Goal: Task Accomplishment & Management: Manage account settings

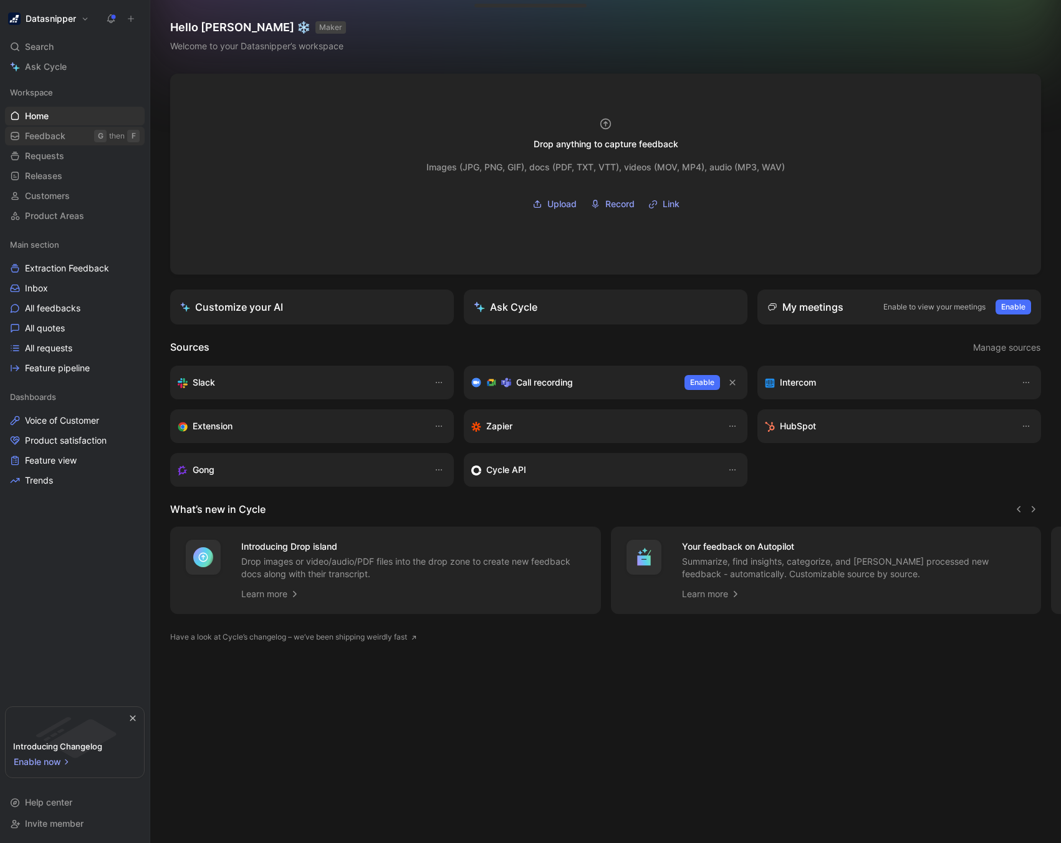
click at [64, 138] on span "Feedback" at bounding box center [45, 136] width 41 height 12
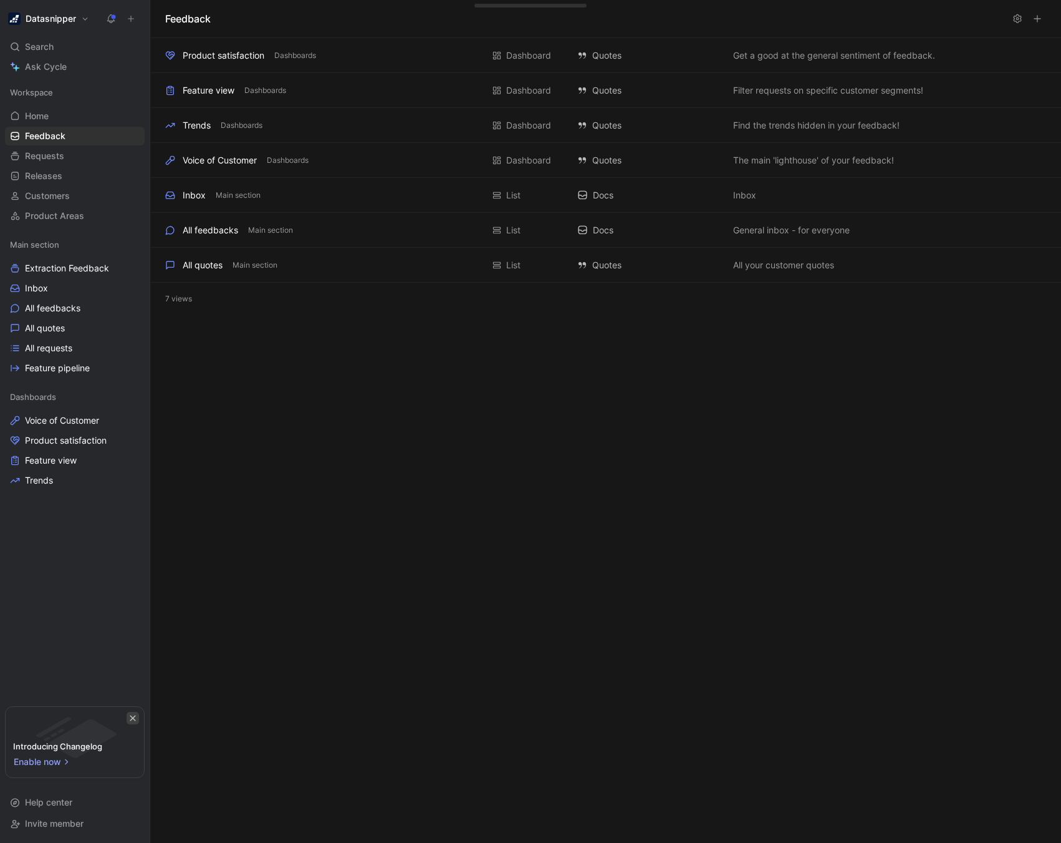
click at [132, 718] on icon "button" at bounding box center [133, 718] width 6 height 6
click at [51, 163] on link "Requests G then R" at bounding box center [75, 156] width 140 height 19
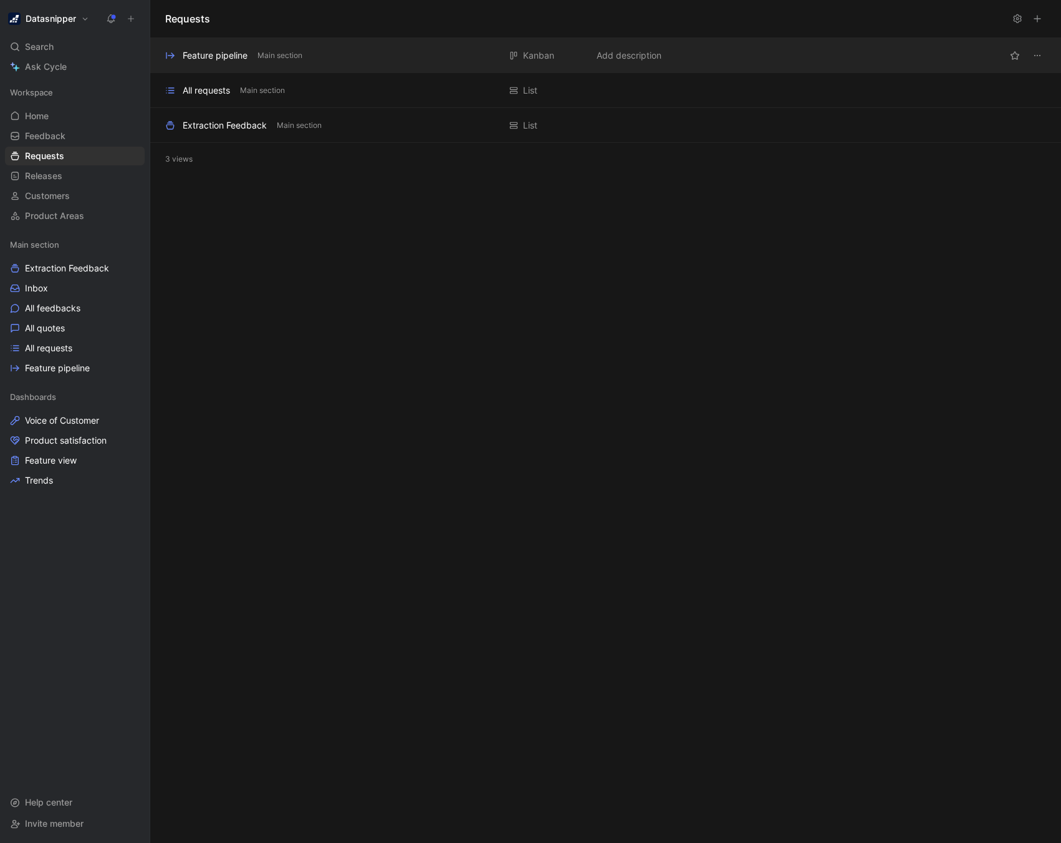
click at [245, 60] on div "Feature pipeline" at bounding box center [215, 55] width 65 height 15
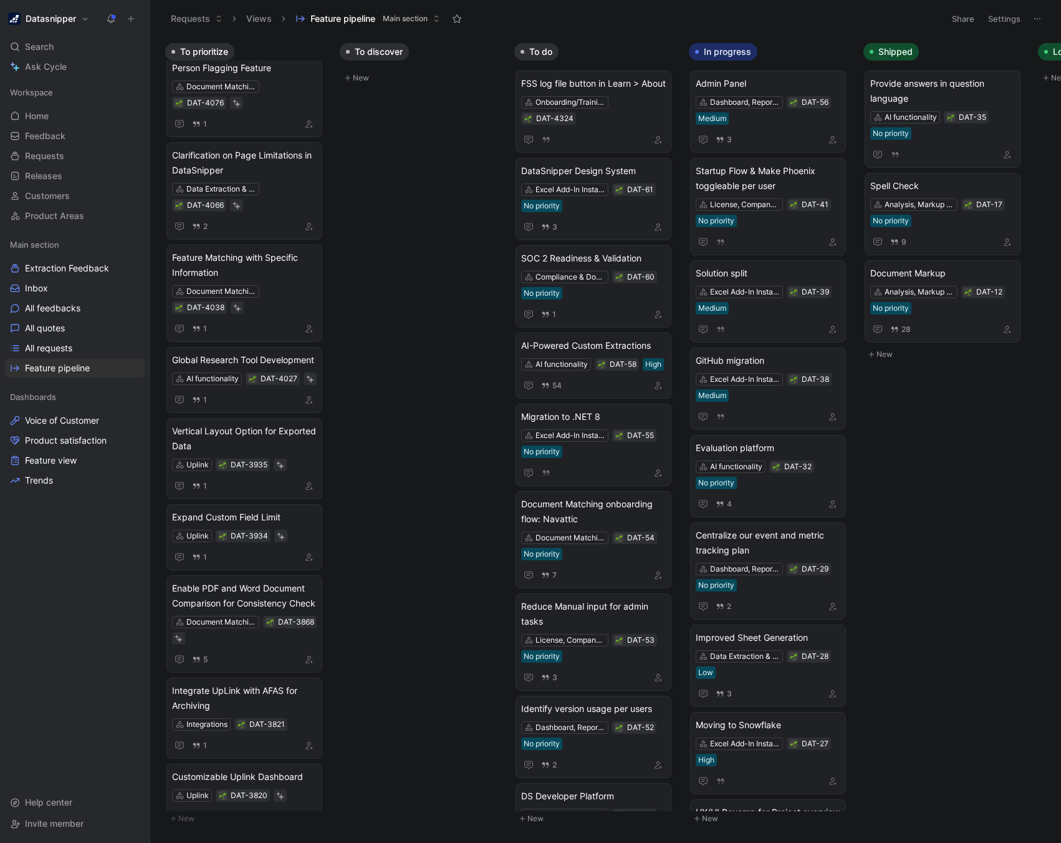
scroll to position [3343, 0]
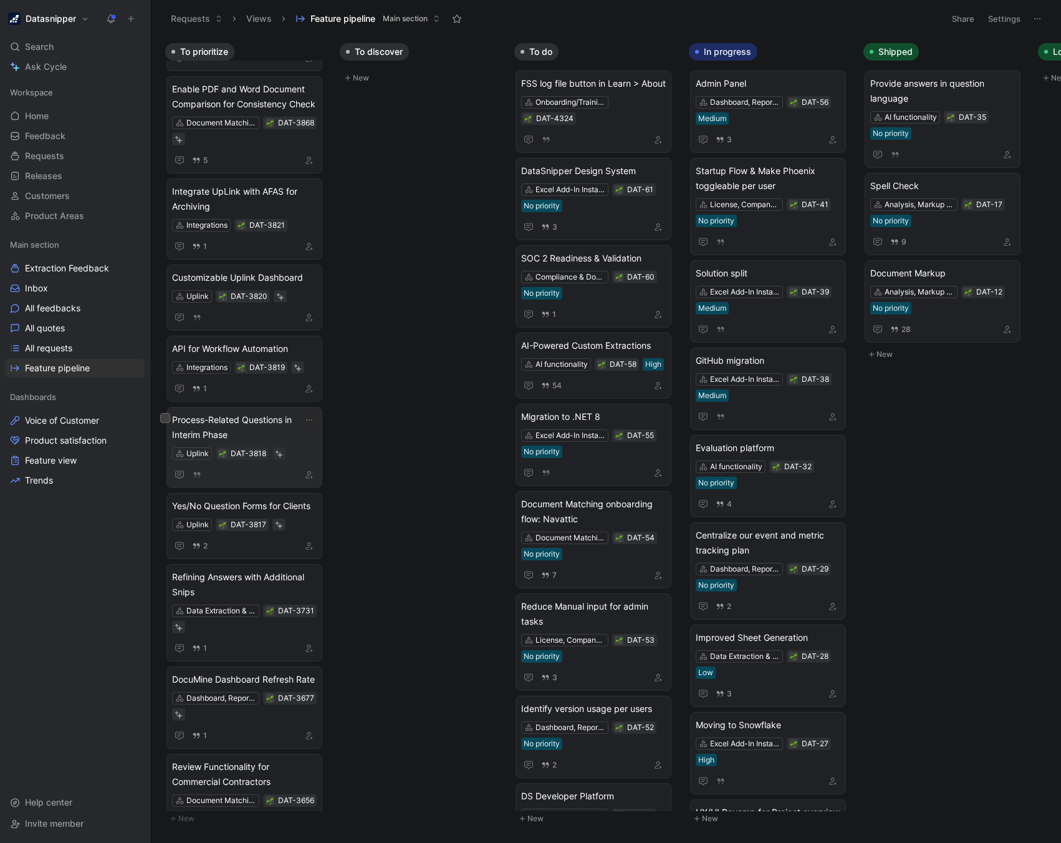
click at [230, 439] on span "Process-Related Questions in Interim Phase" at bounding box center [244, 427] width 145 height 30
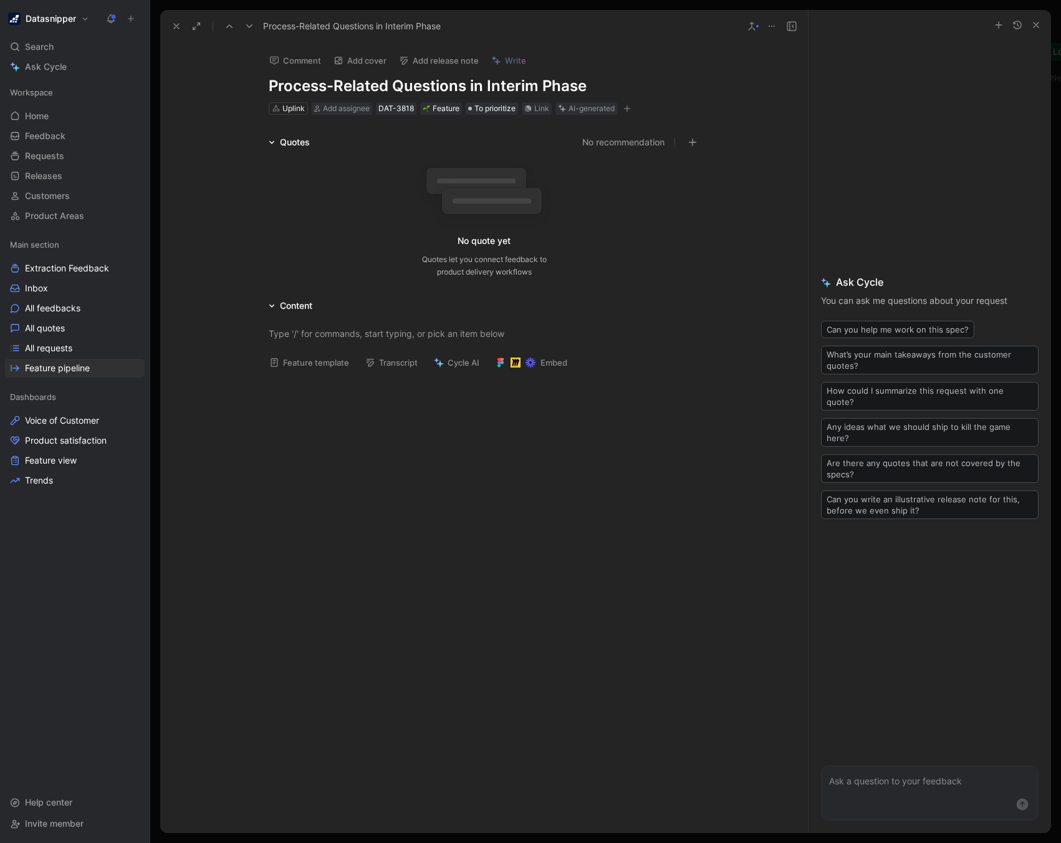
click at [506, 188] on rect at bounding box center [492, 201] width 100 height 26
click at [72, 22] on h1 "Datasnipper" at bounding box center [51, 18] width 51 height 11
click at [103, 13] on div at bounding box center [530, 421] width 1061 height 843
click at [109, 14] on icon at bounding box center [111, 19] width 10 height 10
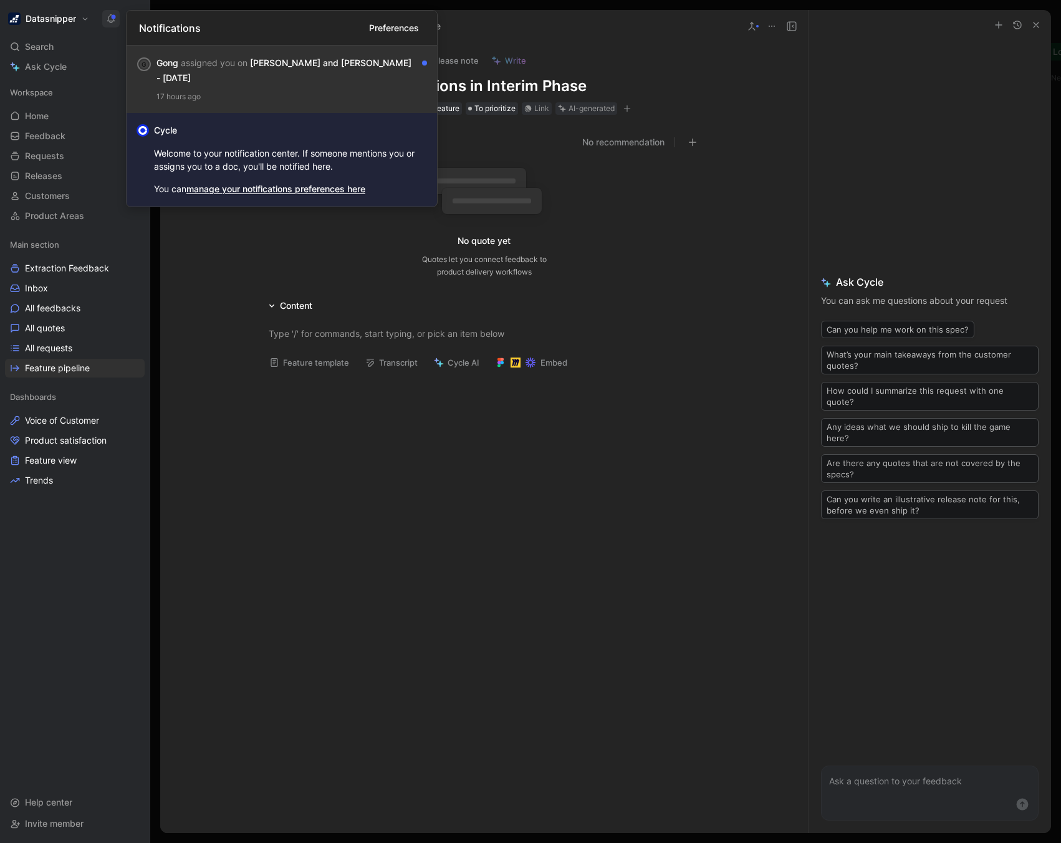
click at [261, 106] on div "[PERSON_NAME] assigned you on [PERSON_NAME] and [PERSON_NAME] - [DATE] 17 hours…" at bounding box center [282, 79] width 311 height 67
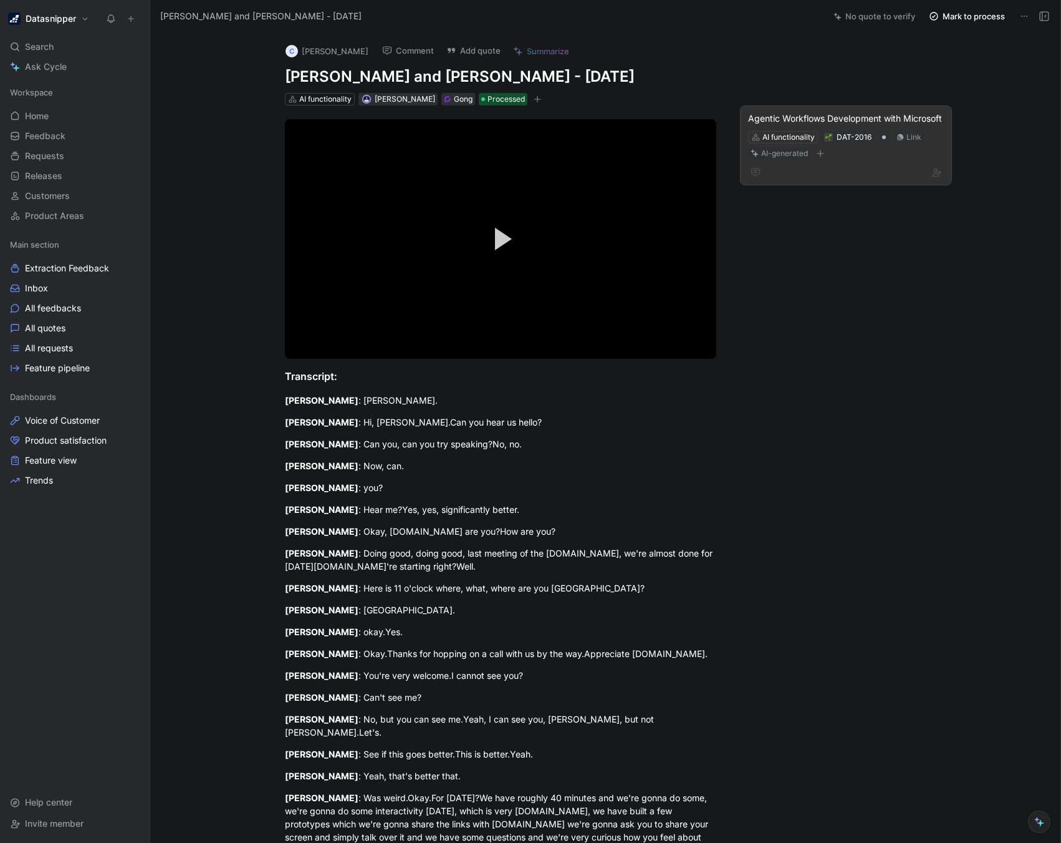
click at [842, 125] on div "Agentic Workflows Development with Microsoft" at bounding box center [846, 118] width 196 height 15
drag, startPoint x: 895, startPoint y: 114, endPoint x: 882, endPoint y: 154, distance: 41.8
click at [882, 154] on div "Agentic Workflows Development with Microsoft AI functionality DAT-2016 Link AI-…" at bounding box center [846, 145] width 212 height 80
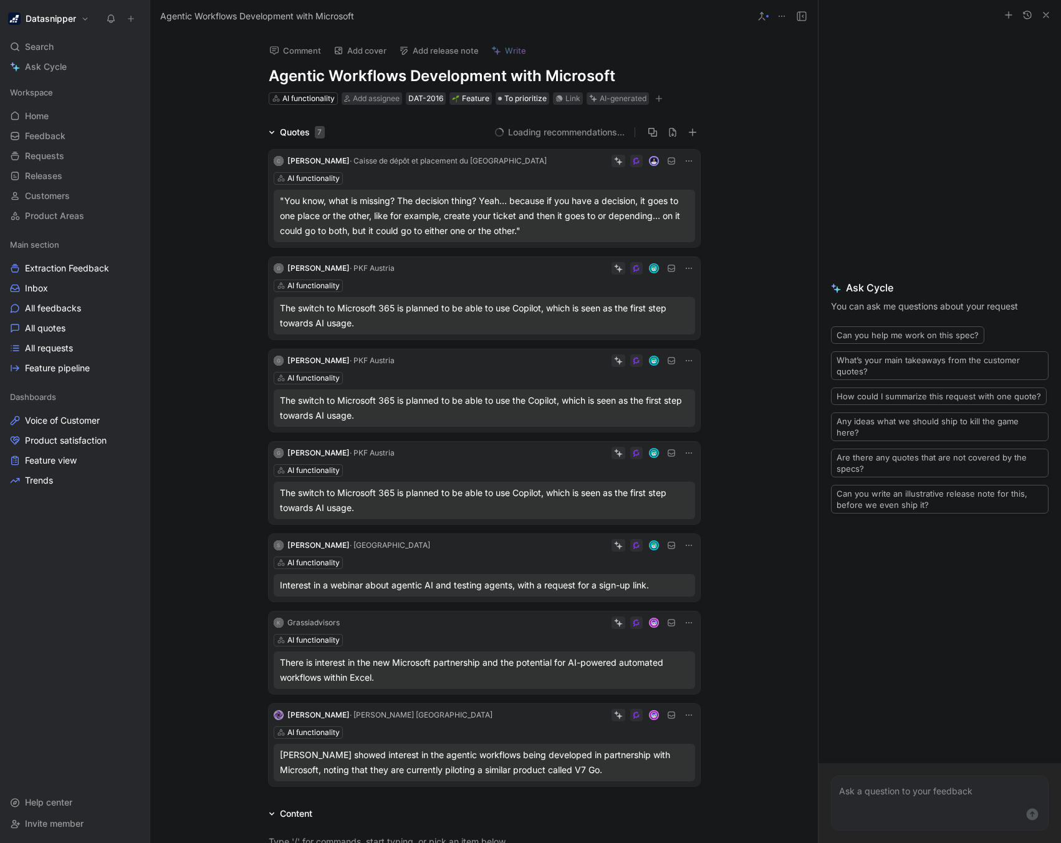
click at [688, 162] on icon at bounding box center [689, 161] width 10 height 10
click at [657, 234] on span "Delete quote" at bounding box center [647, 239] width 52 height 11
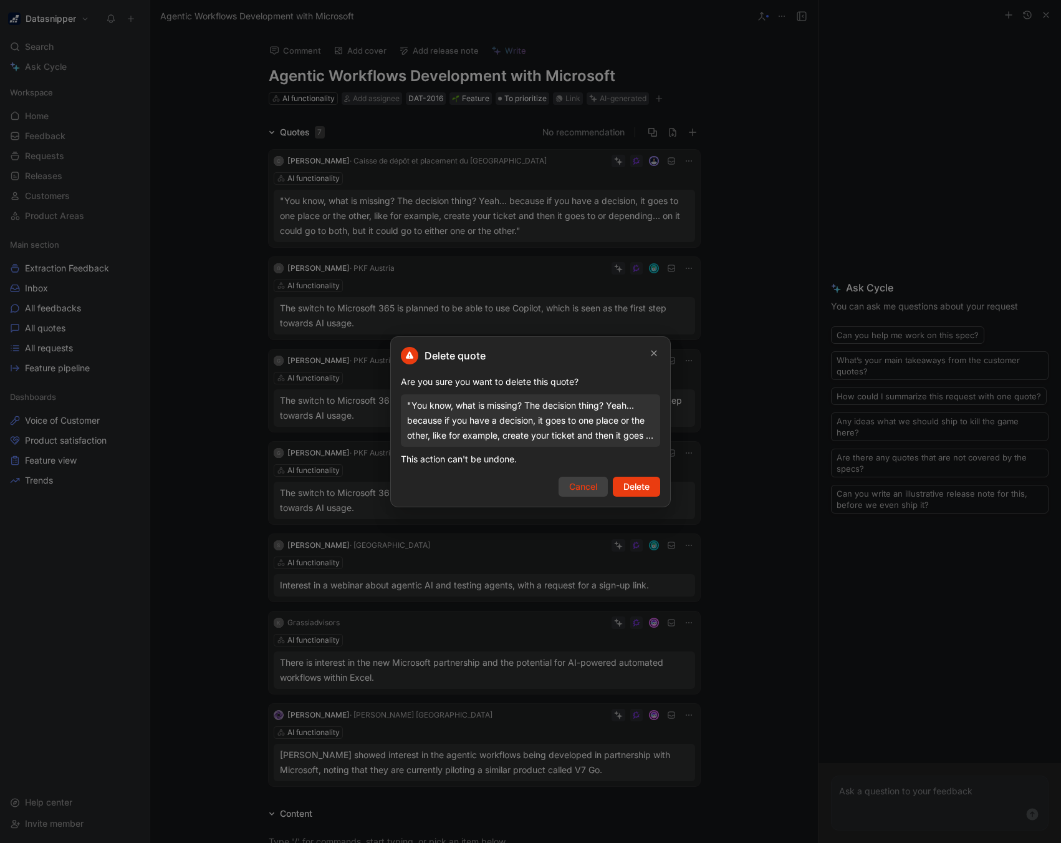
click at [582, 483] on span "Cancel" at bounding box center [583, 486] width 28 height 15
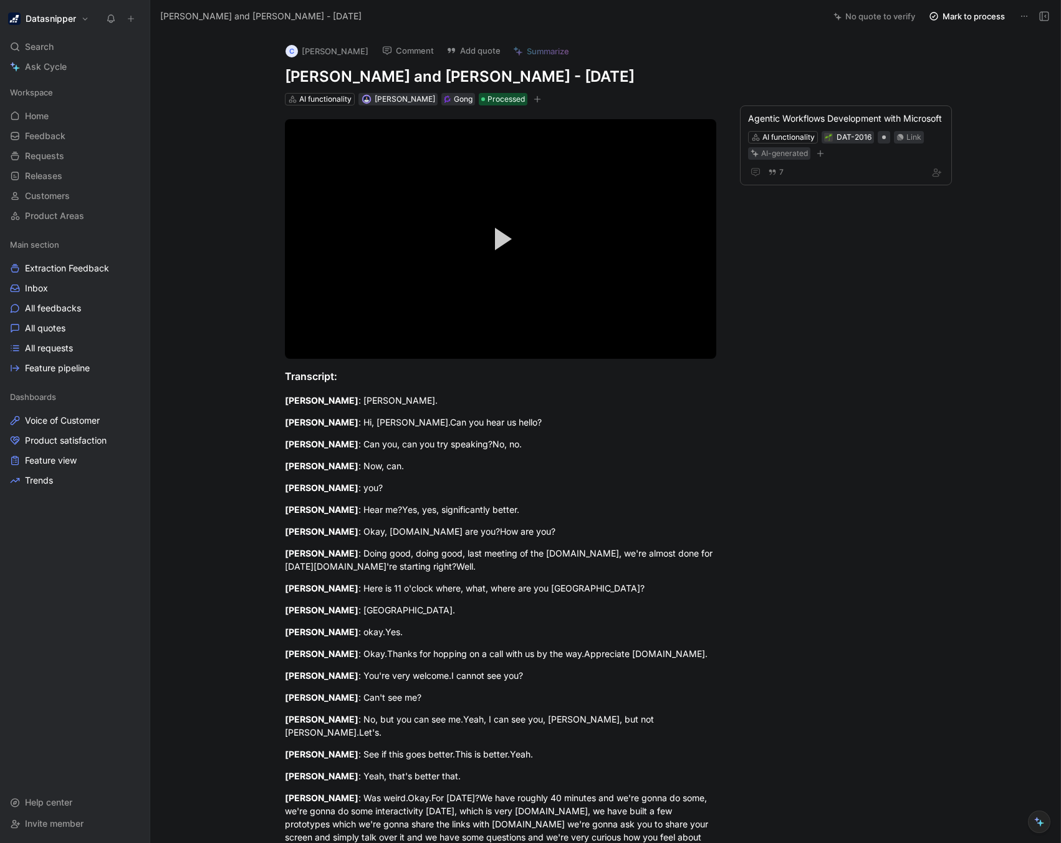
click at [534, 101] on icon "button" at bounding box center [537, 98] width 7 height 7
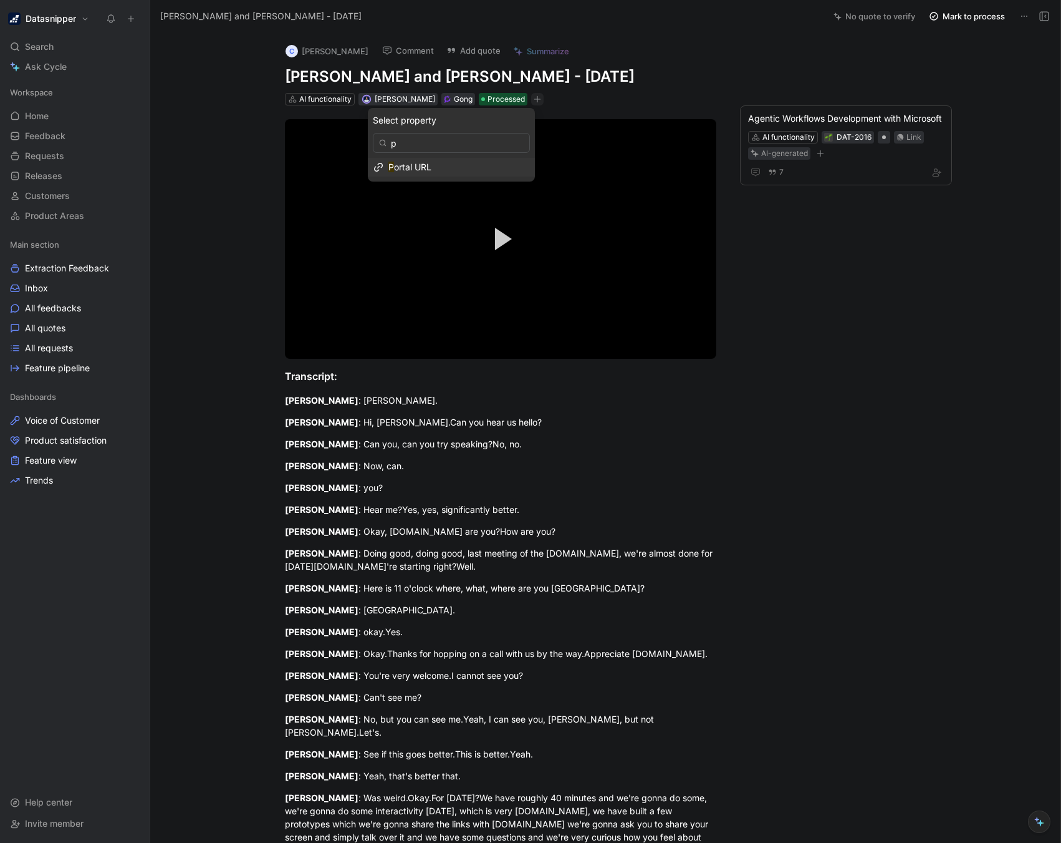
type input "pr"
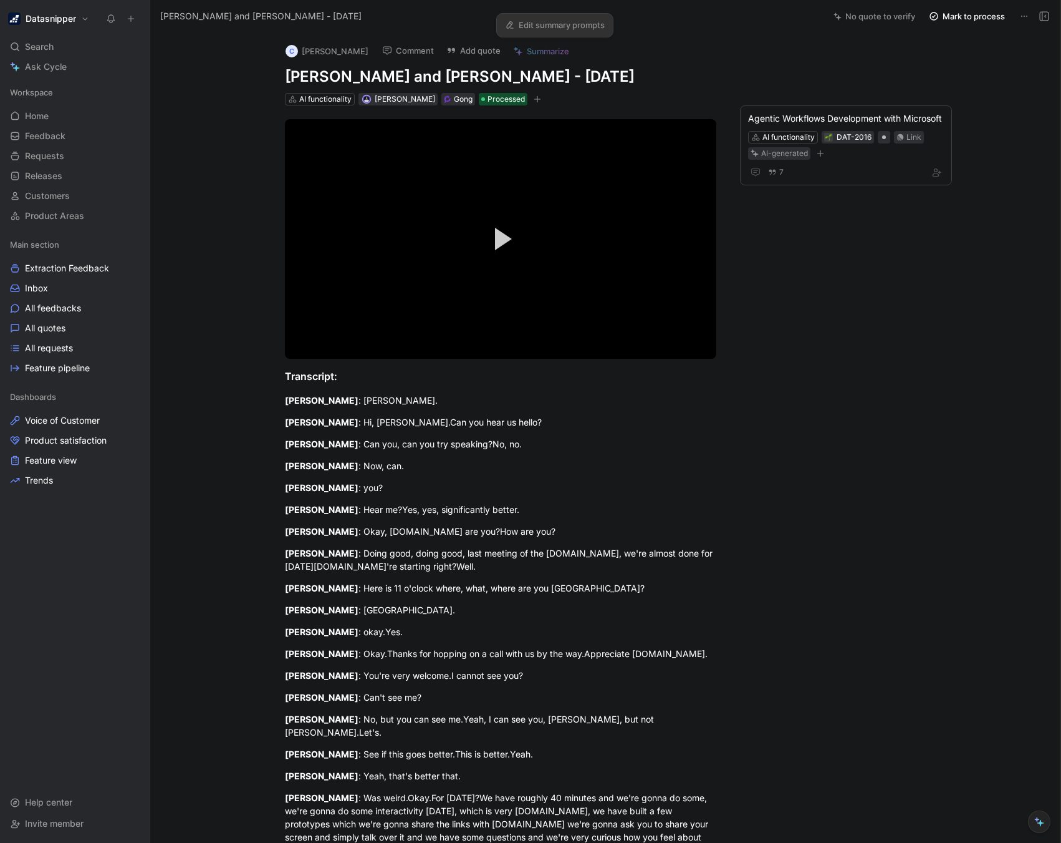
click at [570, 27] on link "Edit summary prompts" at bounding box center [555, 24] width 111 height 17
click at [332, 94] on div "AI functionality" at bounding box center [325, 99] width 52 height 12
click at [402, 102] on span "[PERSON_NAME]" at bounding box center [405, 98] width 60 height 9
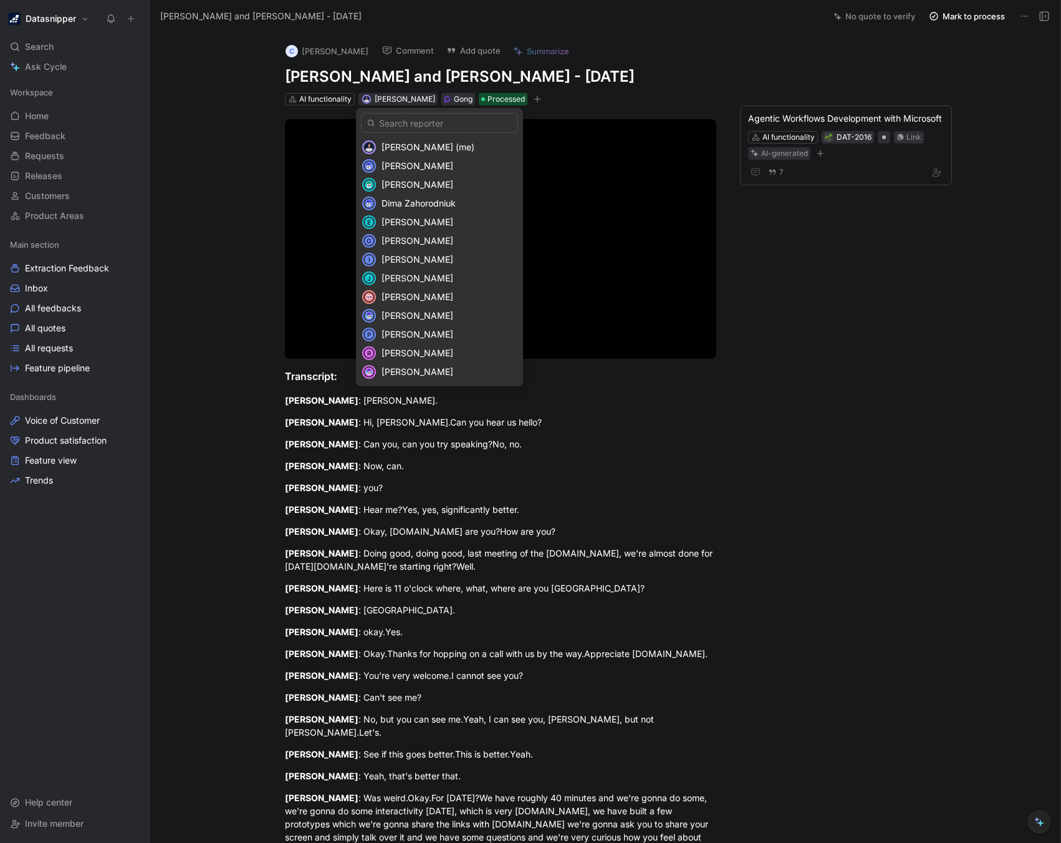
drag, startPoint x: 536, startPoint y: 415, endPoint x: 536, endPoint y: 404, distance: 11.2
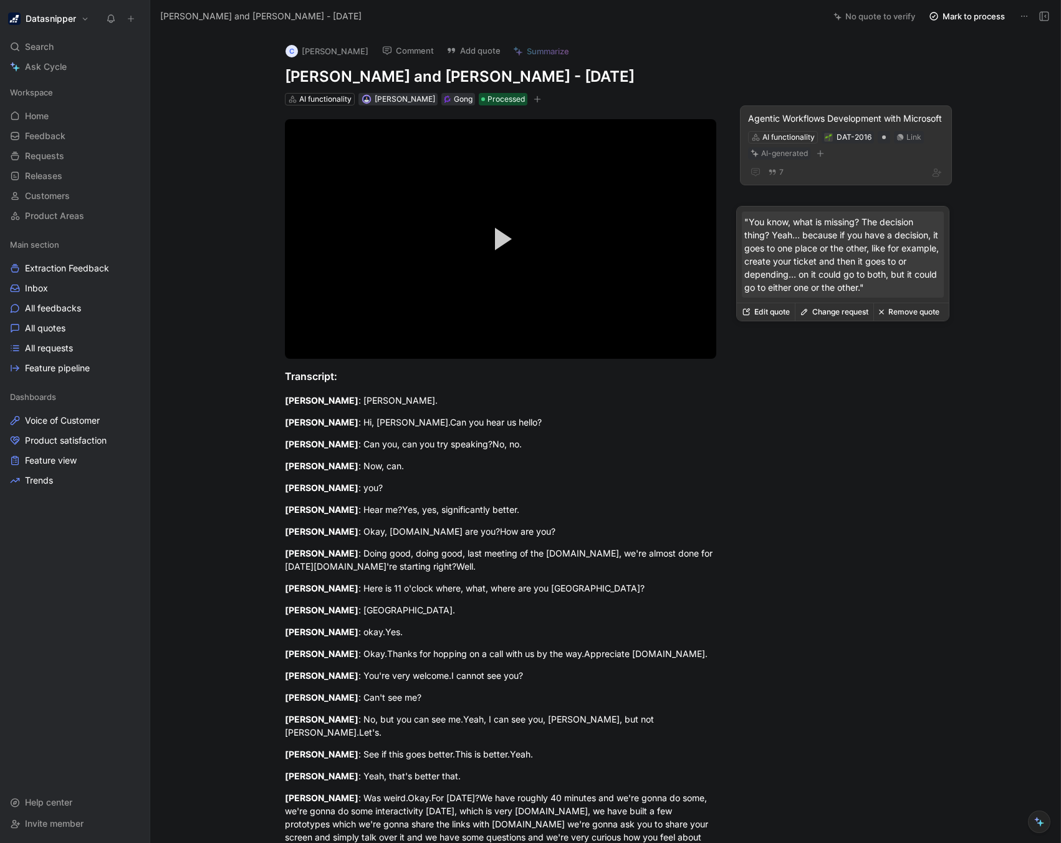
click at [895, 311] on button "Remove quote" at bounding box center [909, 311] width 71 height 17
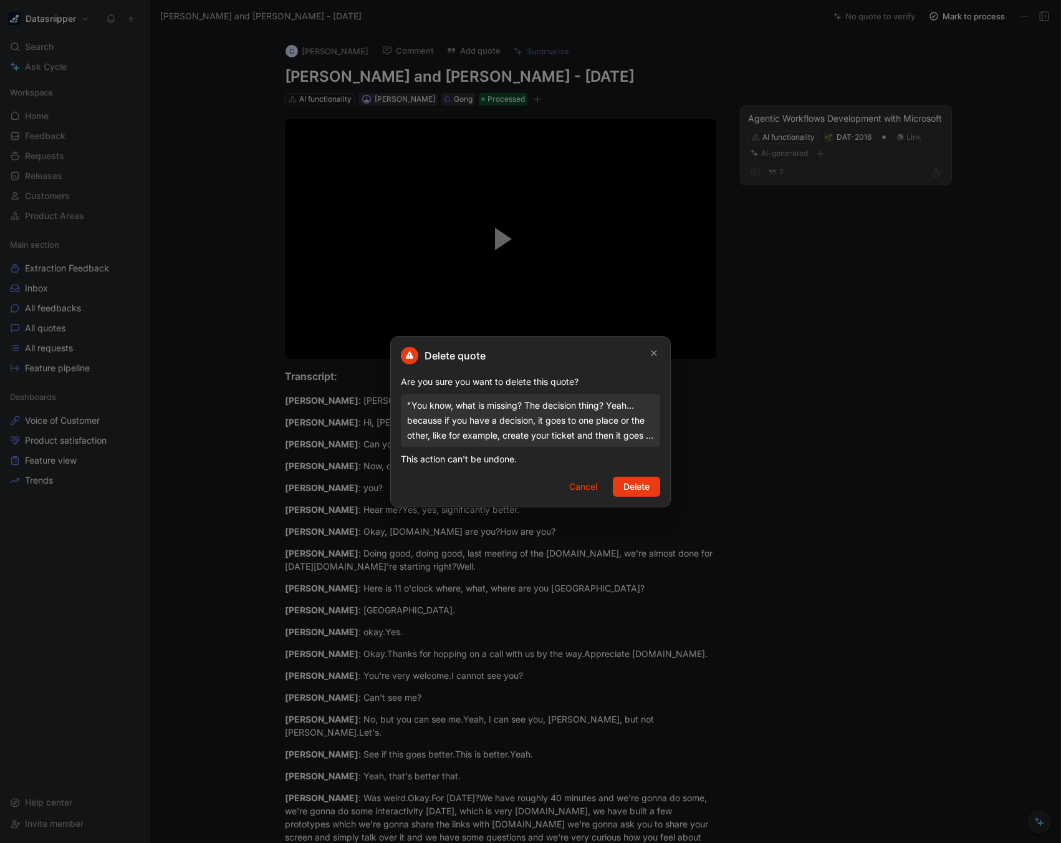
click at [645, 473] on div "Delete quote Are you sure you want to delete this quote? "You know, what is mis…" at bounding box center [530, 421] width 281 height 171
click at [646, 483] on span "Delete" at bounding box center [637, 486] width 26 height 15
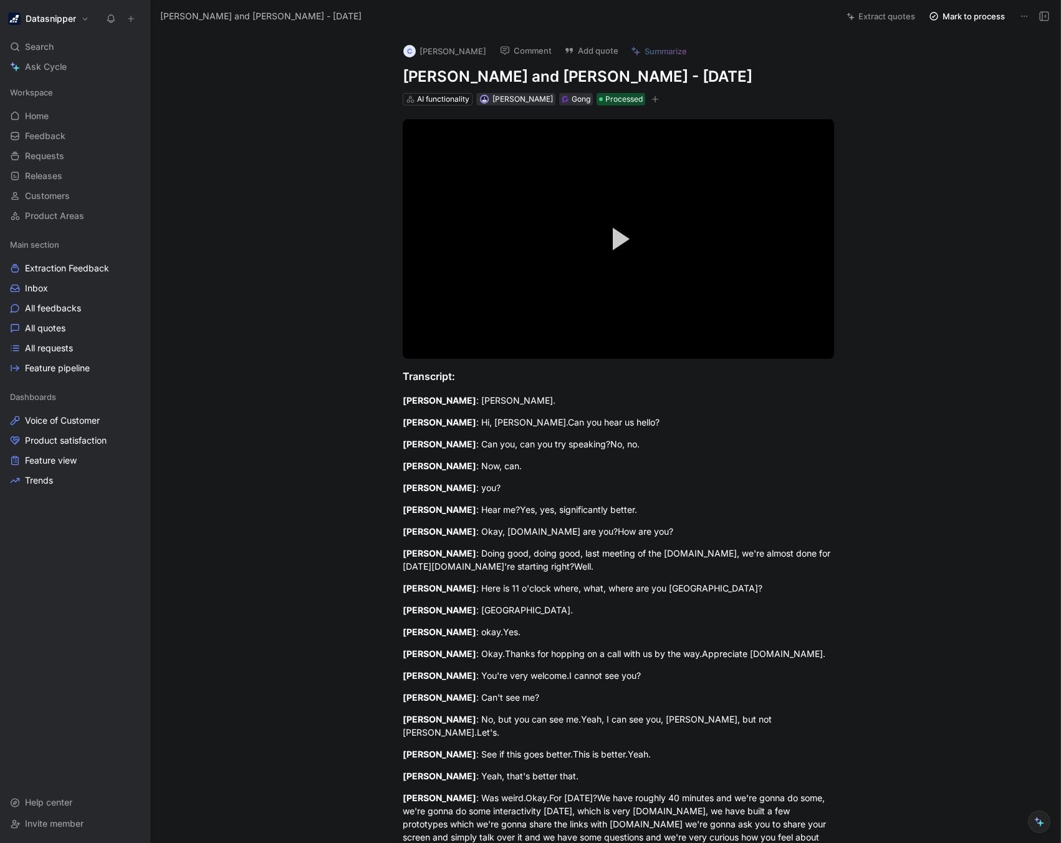
click at [494, 76] on h1 "[PERSON_NAME] and [PERSON_NAME] - [DATE]" at bounding box center [619, 77] width 432 height 20
click at [730, 78] on h1 "[PERSON_NAME] and [PERSON_NAME] - [DATE]" at bounding box center [619, 77] width 432 height 20
click at [625, 97] on span "Processed" at bounding box center [624, 99] width 37 height 12
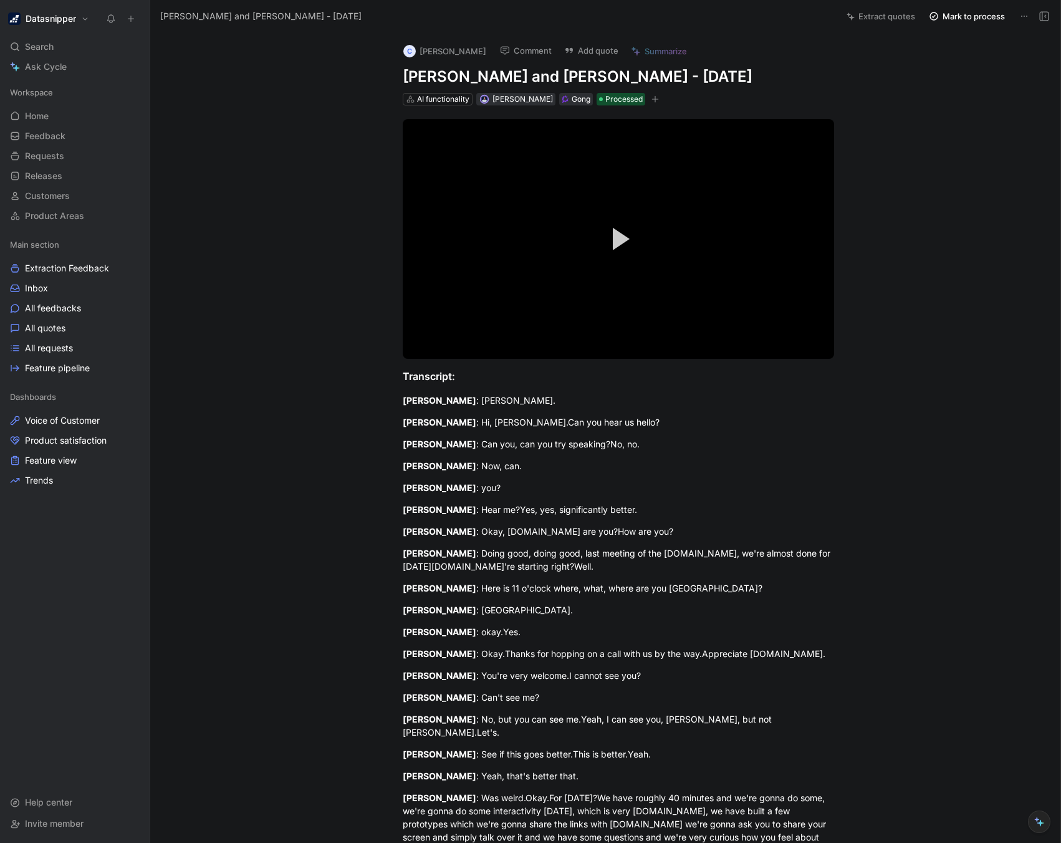
click at [1018, 16] on button at bounding box center [1024, 15] width 17 height 17
drag, startPoint x: 858, startPoint y: 43, endPoint x: 733, endPoint y: 37, distance: 125.5
click at [57, 181] on span "Releases" at bounding box center [43, 176] width 37 height 12
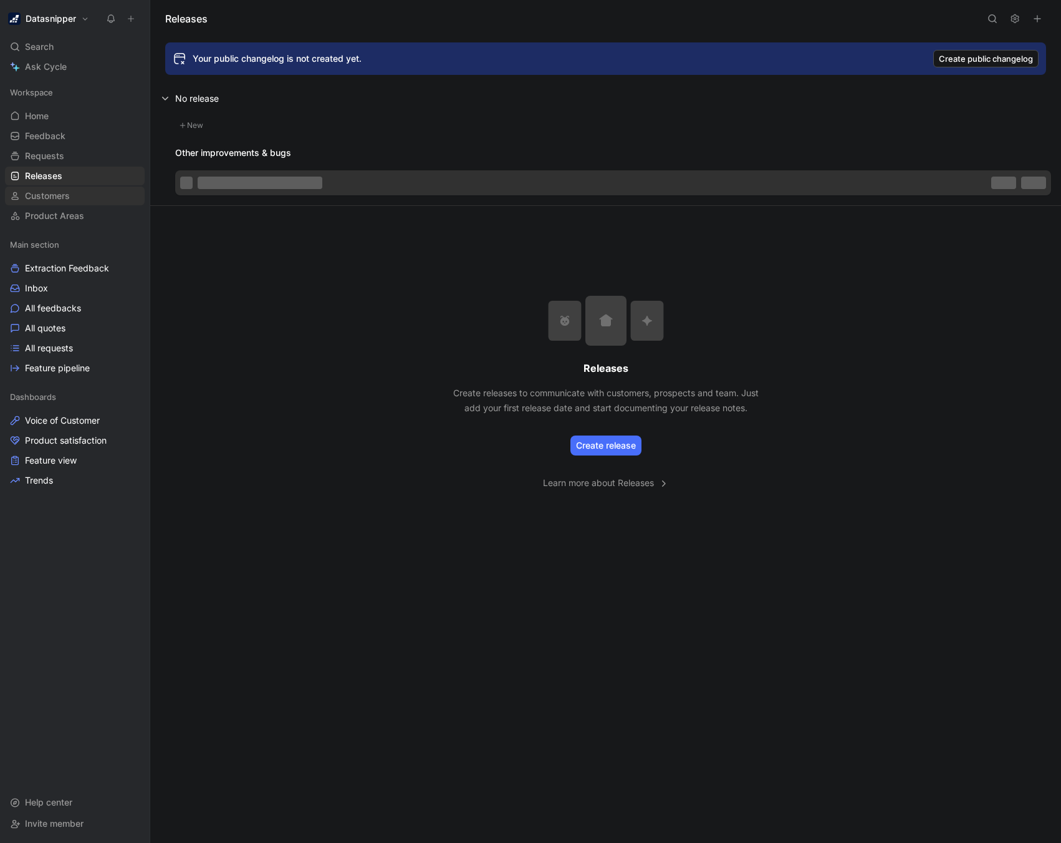
click at [59, 194] on span "Customers" at bounding box center [47, 196] width 45 height 12
